Goal: Task Accomplishment & Management: Manage account settings

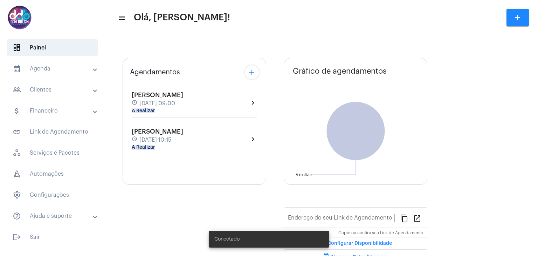
type input "[URL][DOMAIN_NAME]"
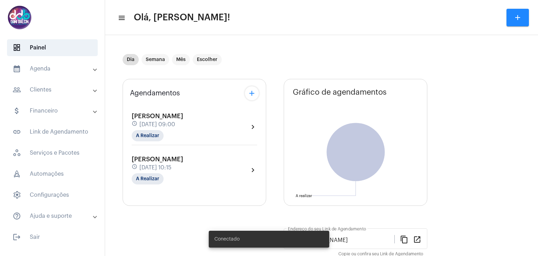
click at [50, 68] on mat-panel-title "calendar_month_outlined Agenda" at bounding box center [53, 68] width 81 height 8
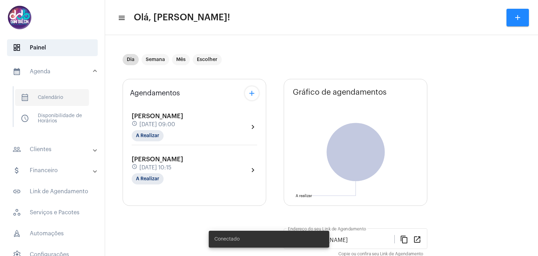
click at [48, 102] on span "calendar_month_outlined Calendário" at bounding box center [52, 97] width 74 height 17
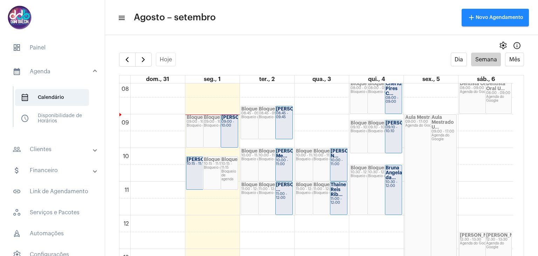
scroll to position [237, 0]
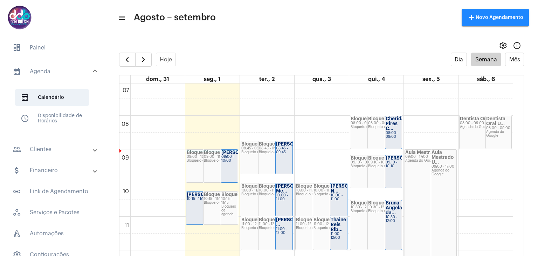
click at [39, 152] on mat-panel-title "people_outline Clientes" at bounding box center [53, 149] width 81 height 8
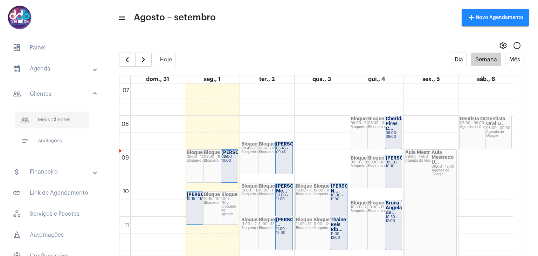
click at [52, 118] on span "people_outline Meus Clientes" at bounding box center [52, 119] width 74 height 17
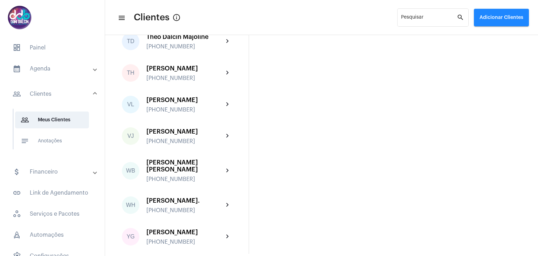
scroll to position [2180, 0]
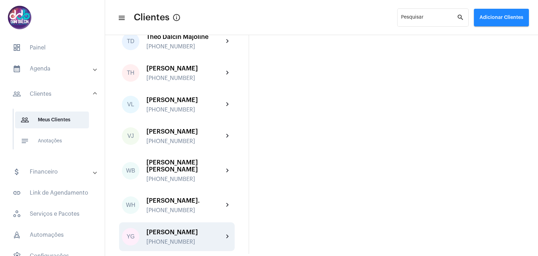
click at [177, 236] on div "[PERSON_NAME] [PHONE_NUMBER]" at bounding box center [185, 237] width 77 height 16
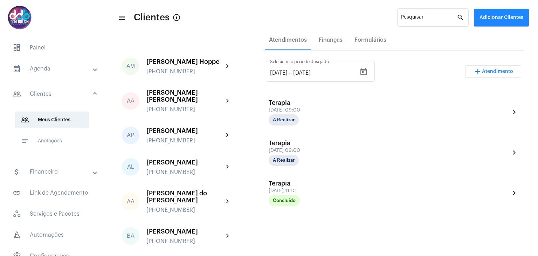
scroll to position [140, 0]
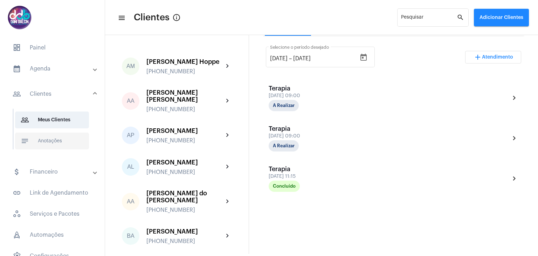
click at [52, 139] on span "notes Anotações" at bounding box center [52, 140] width 74 height 17
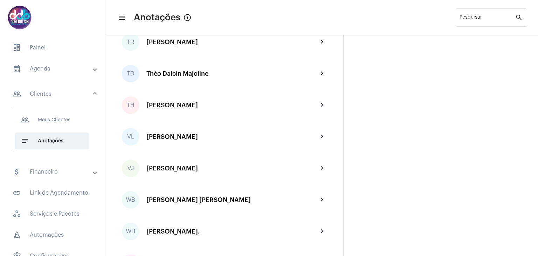
scroll to position [1987, 0]
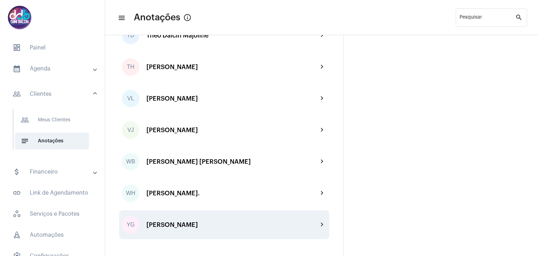
click at [200, 225] on div "[PERSON_NAME]" at bounding box center [233, 224] width 172 height 7
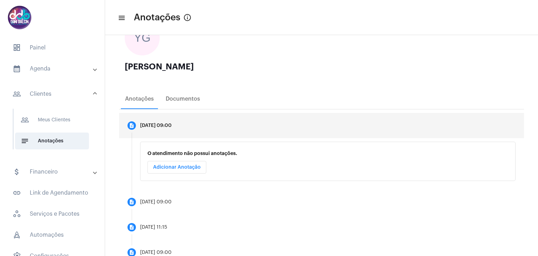
scroll to position [133, 0]
